Goal: Task Accomplishment & Management: Complete application form

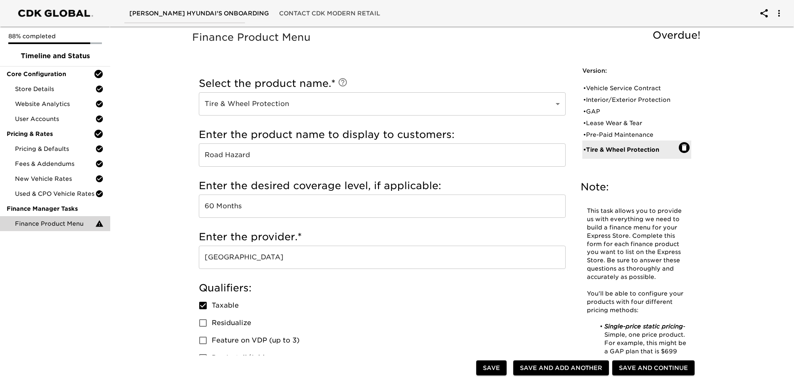
drag, startPoint x: 44, startPoint y: 288, endPoint x: 134, endPoint y: 222, distance: 111.8
click at [46, 287] on div "88% completed Timeline and Status Core Configuration Store Details Website Anal…" at bounding box center [55, 191] width 110 height 382
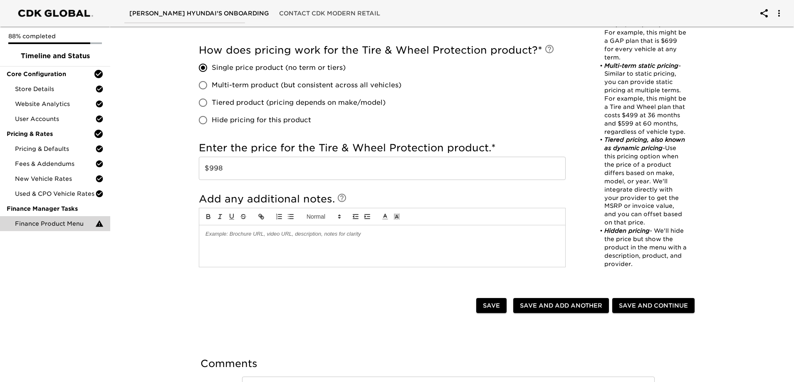
scroll to position [469, 0]
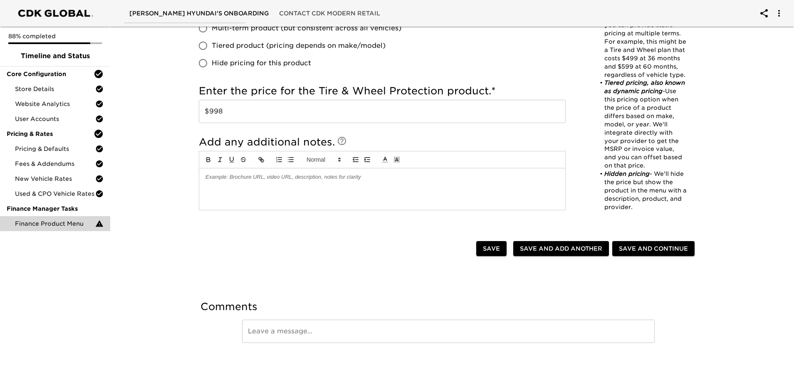
click at [644, 247] on span "Save and Continue" at bounding box center [653, 249] width 69 height 10
click at [25, 189] on div "Used & CPO Vehicle Rates" at bounding box center [55, 193] width 110 height 15
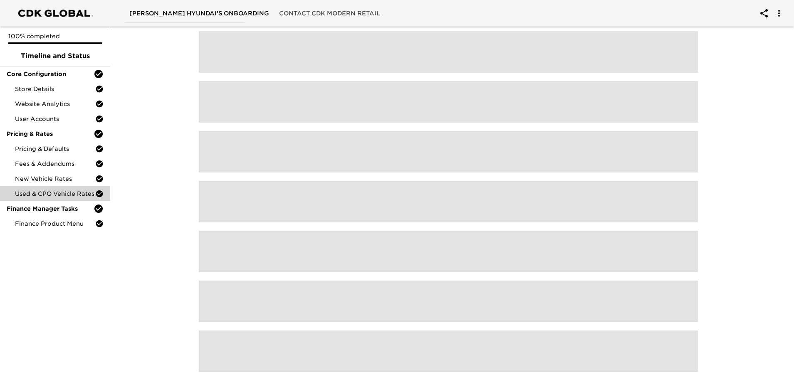
scroll to position [164, 0]
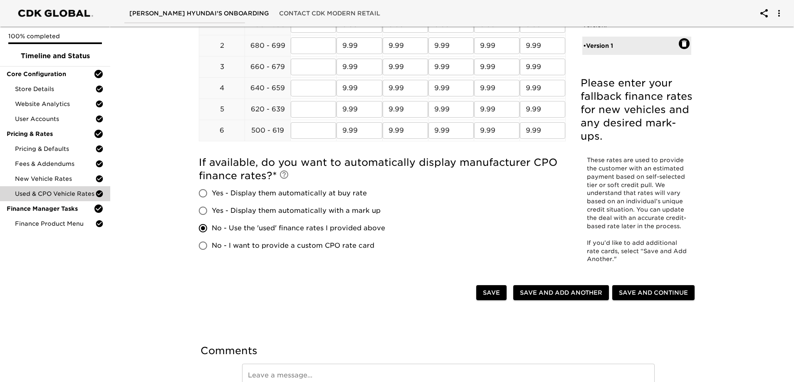
click at [132, 124] on div "Used & CPO Vehicle Rates - Complete! Please enter your fallback finance rates f…" at bounding box center [448, 143] width 687 height 568
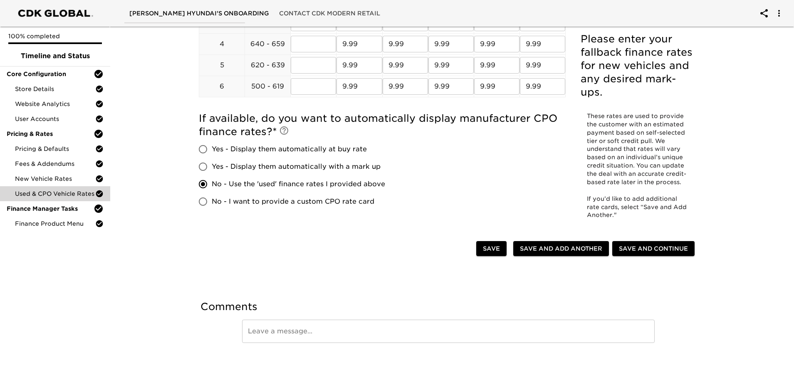
scroll to position [0, 0]
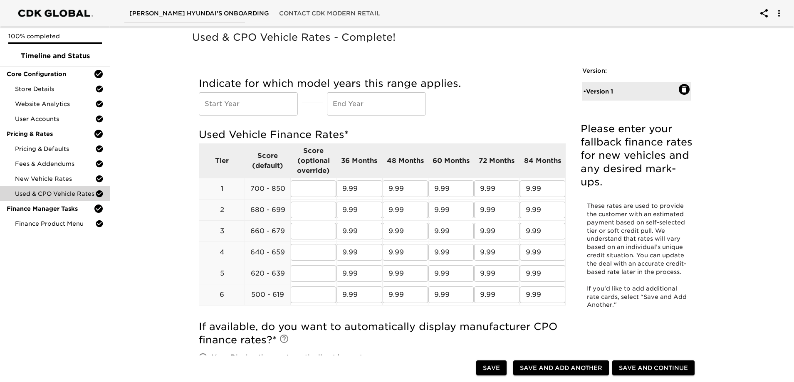
click at [605, 10] on div "[PERSON_NAME] Hyundai's Onboarding Contact CDK Modern Retail" at bounding box center [397, 13] width 794 height 27
click at [783, 14] on icon "account of current user" at bounding box center [779, 13] width 10 height 10
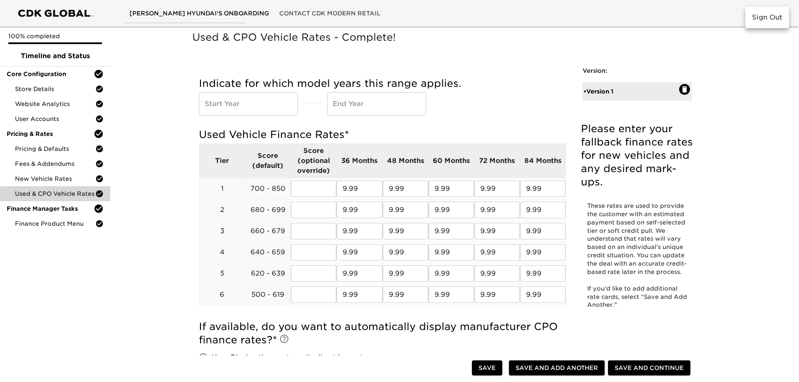
click at [747, 129] on div at bounding box center [399, 191] width 799 height 382
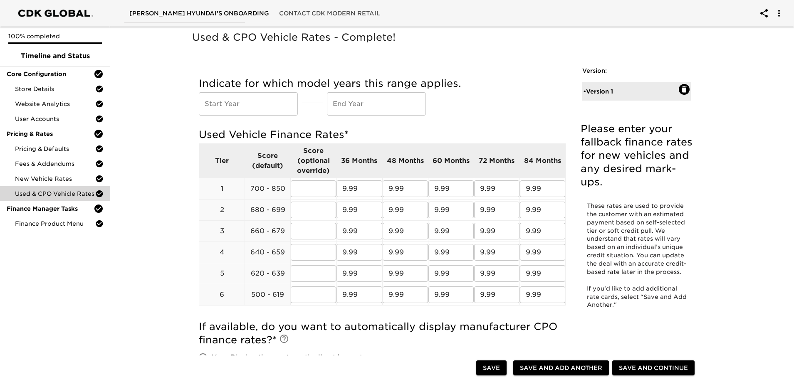
click at [196, 56] on div "Used & CPO Vehicle Rates - Complete!" at bounding box center [449, 43] width 516 height 29
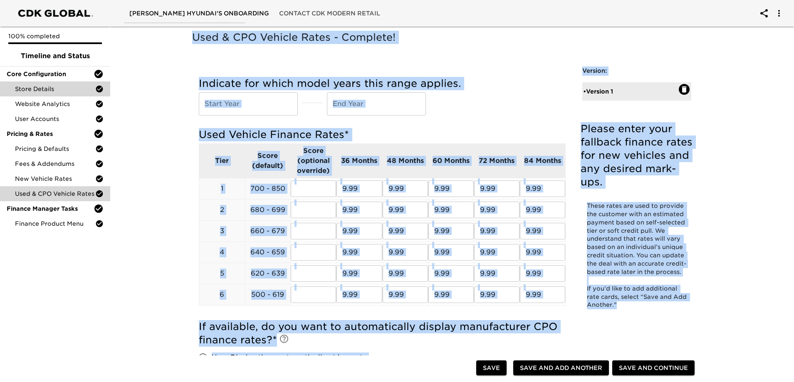
drag, startPoint x: 650, startPoint y: 316, endPoint x: 2, endPoint y: 86, distance: 688.1
click at [0, 87] on div "[PERSON_NAME] Hyundai's Onboarding Contact CDK Modern Retail 100% completed Tim…" at bounding box center [397, 295] width 794 height 591
click at [712, 221] on div "Used & CPO Vehicle Rates - Complete! Please enter your fallback finance rates f…" at bounding box center [448, 311] width 533 height 560
drag, startPoint x: 693, startPoint y: 287, endPoint x: 121, endPoint y: 47, distance: 620.5
click at [121, 47] on div "Used & CPO Vehicle Rates - Complete! Please enter your fallback finance rates f…" at bounding box center [448, 307] width 687 height 568
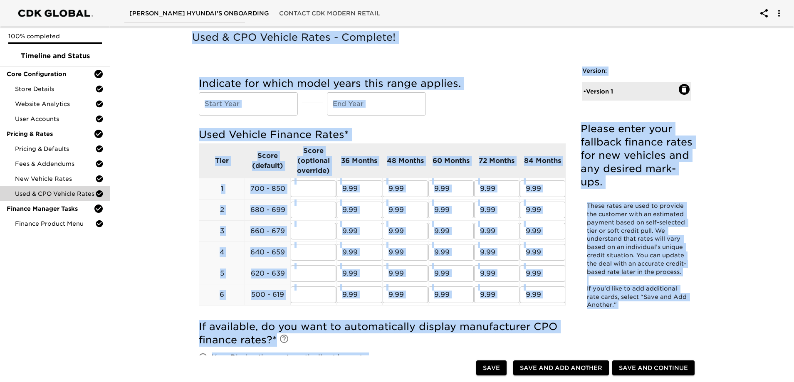
click at [736, 193] on div "Used & CPO Vehicle Rates - Complete! Please enter your fallback finance rates f…" at bounding box center [448, 307] width 687 height 568
